Goal: Find specific page/section: Find specific page/section

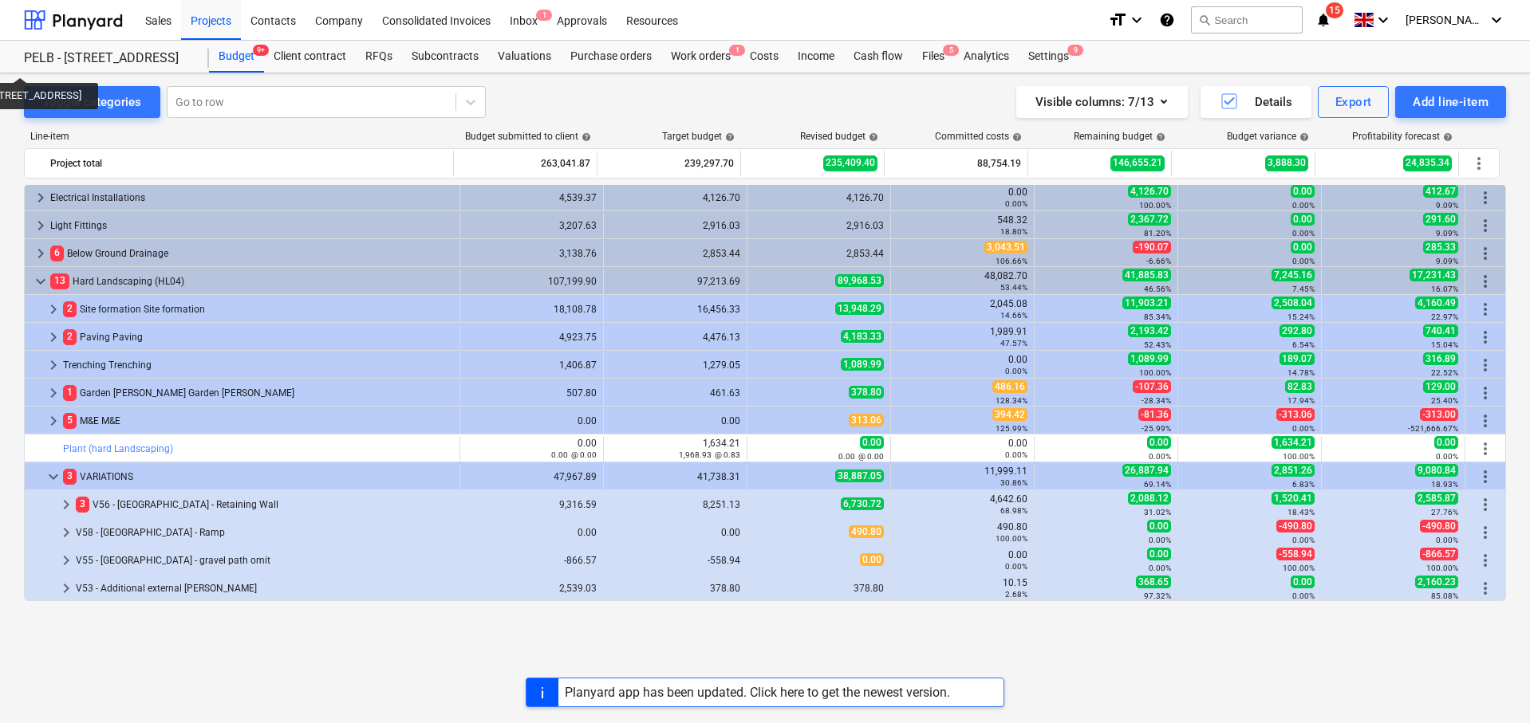
scroll to position [822, 0]
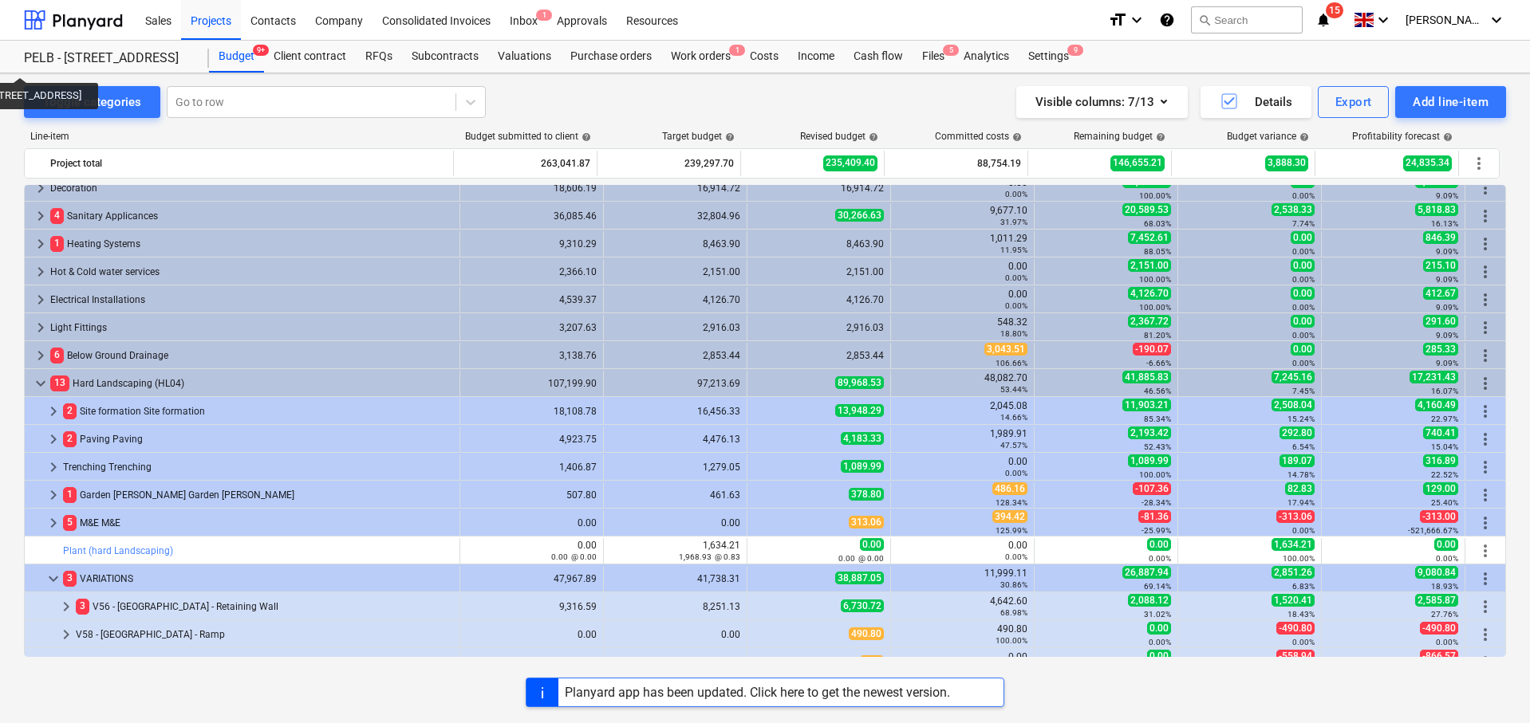
click at [612, 694] on div "Planyard app has been updated. Click here to get the newest version." at bounding box center [757, 692] width 385 height 15
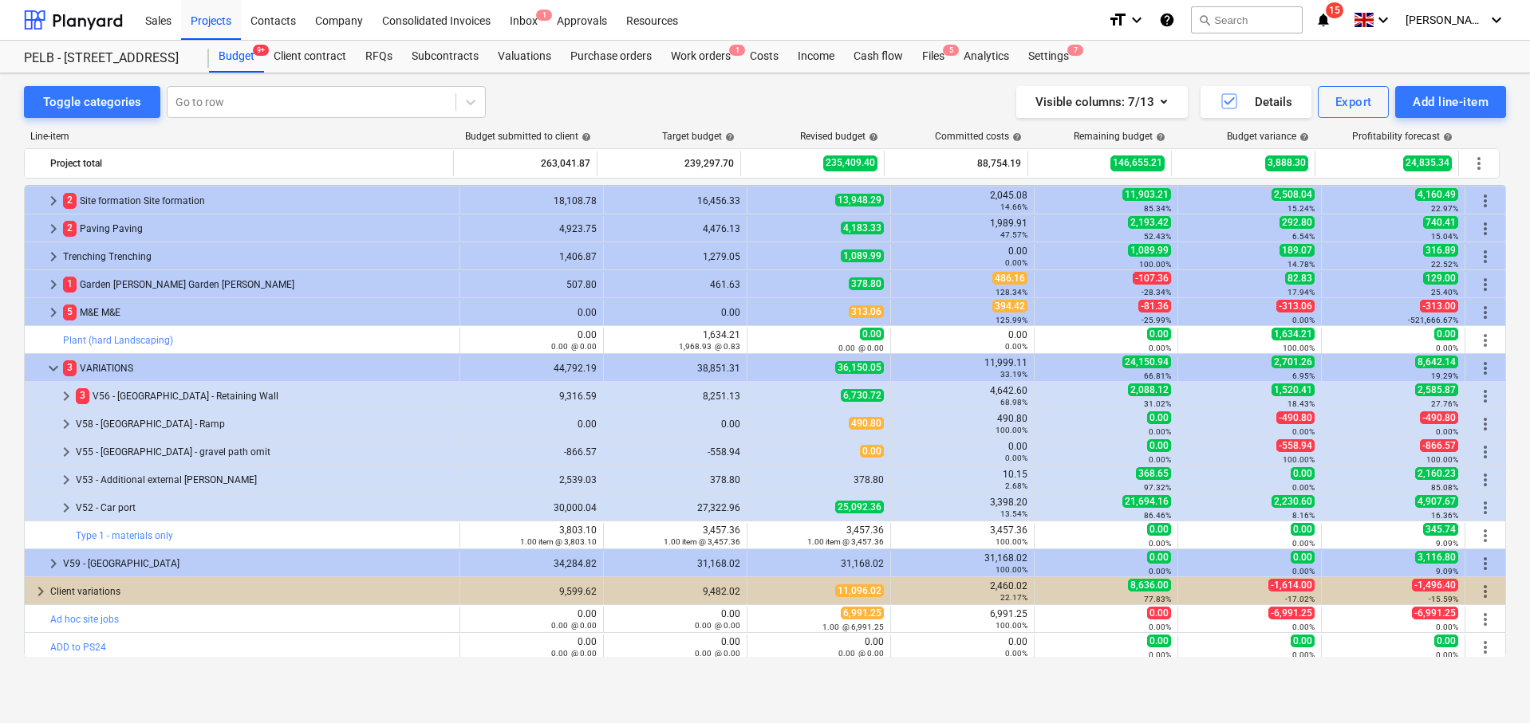
scroll to position [1055, 0]
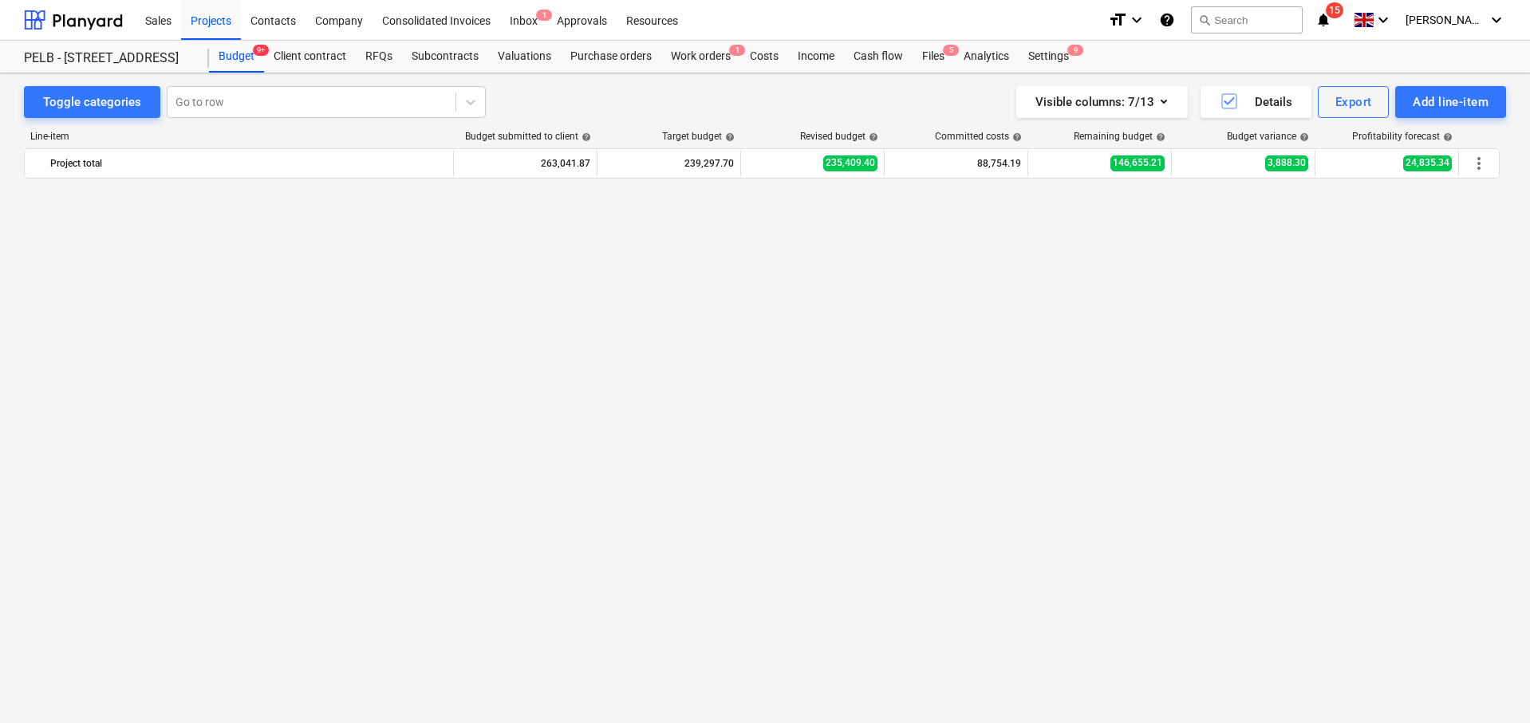
scroll to position [1065, 0]
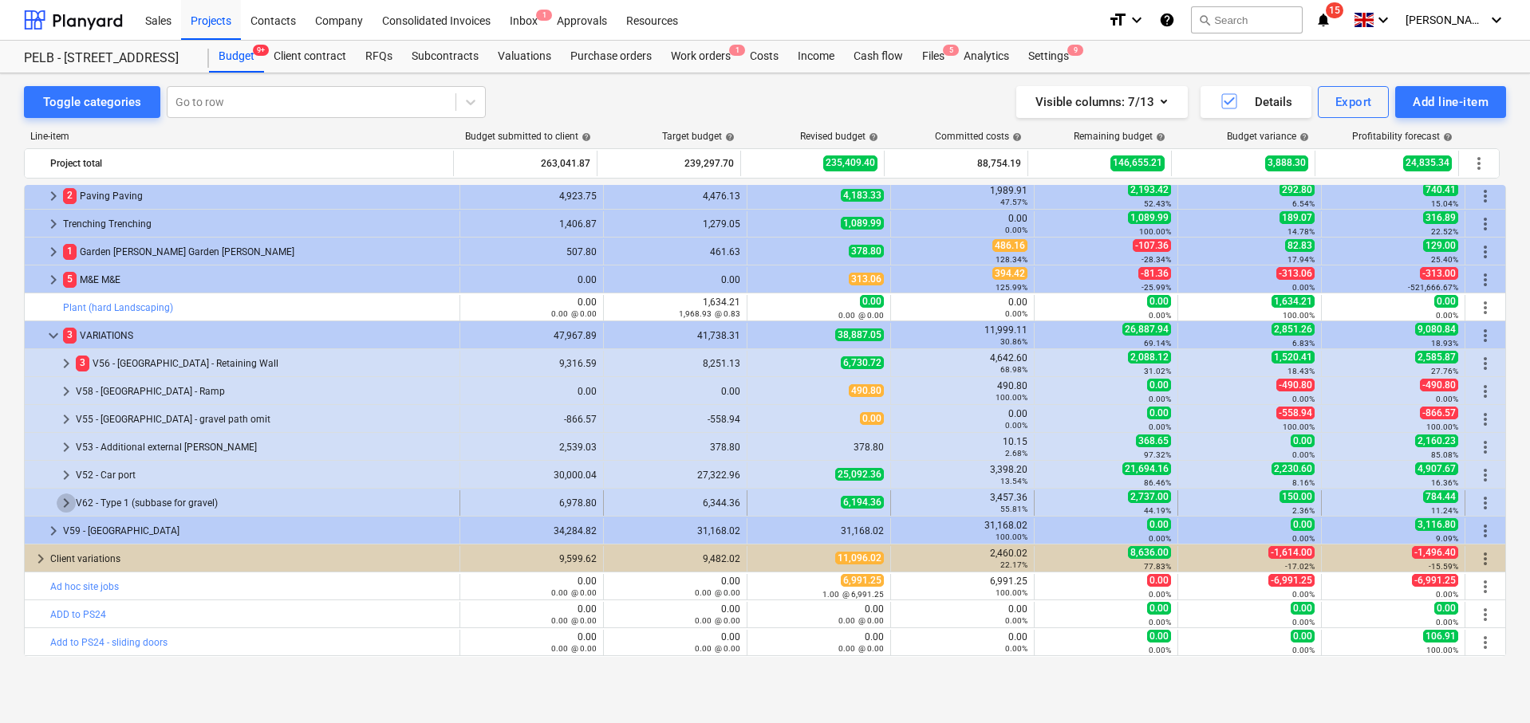
click at [66, 499] on span "keyboard_arrow_right" at bounding box center [66, 503] width 19 height 19
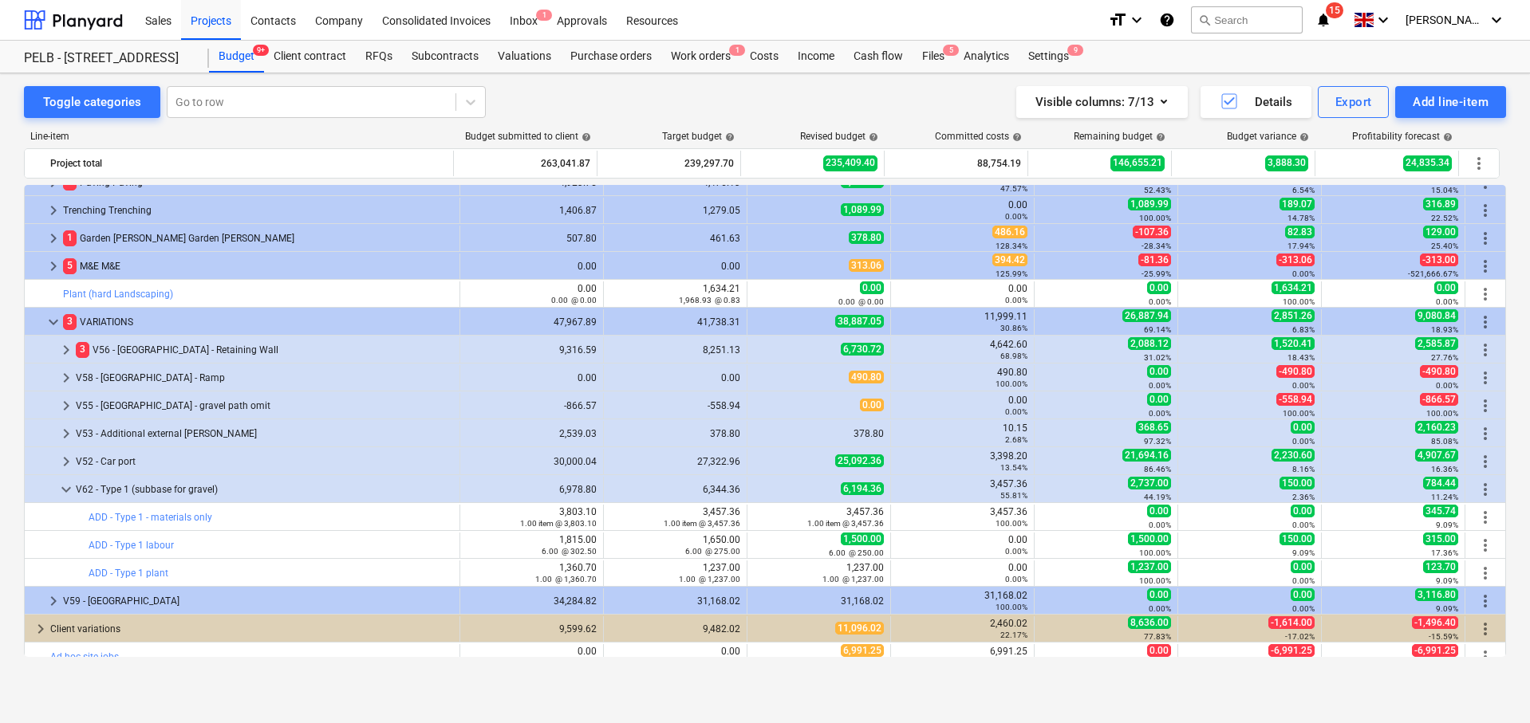
scroll to position [1081, 0]
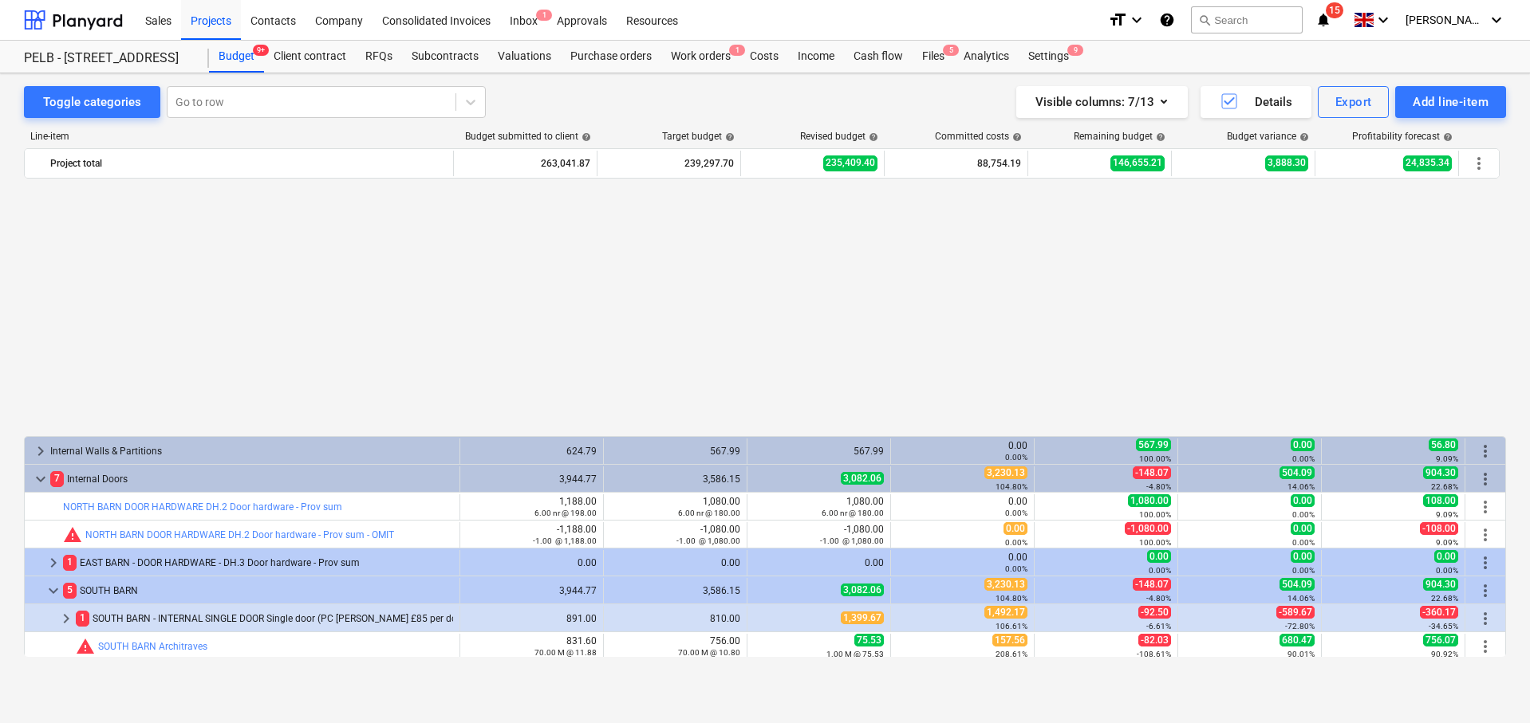
scroll to position [822, 0]
